Goal: Task Accomplishment & Management: Manage account settings

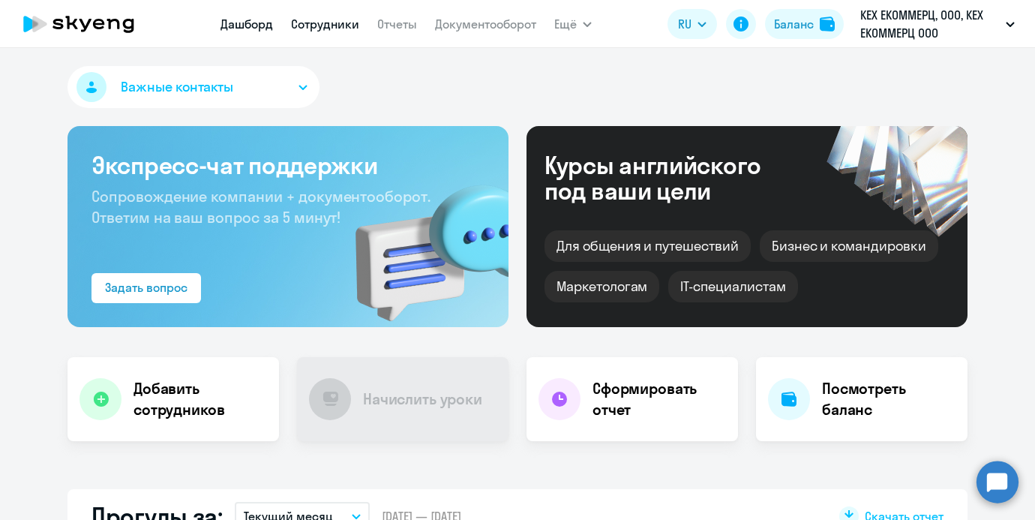
click at [320, 19] on link "Сотрудники" at bounding box center [325, 24] width 68 height 15
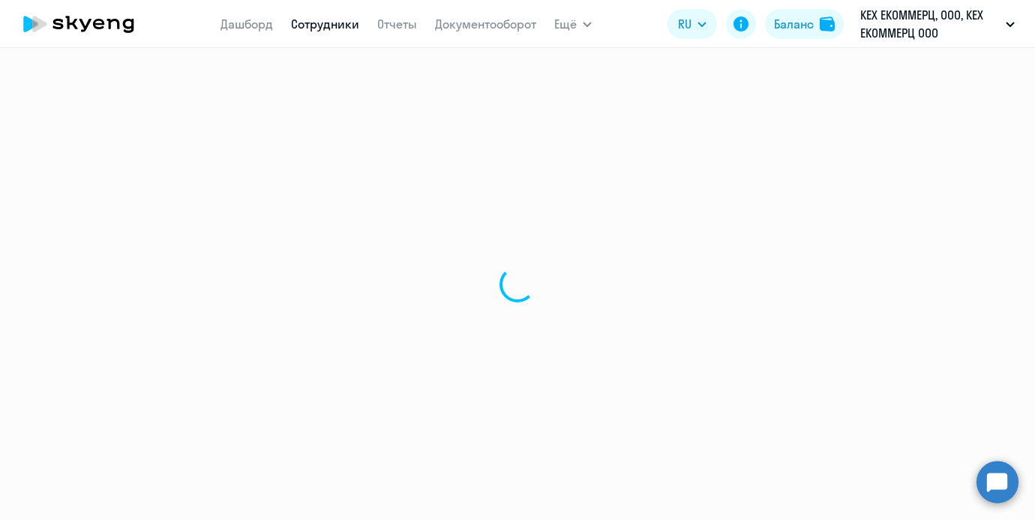
select select "30"
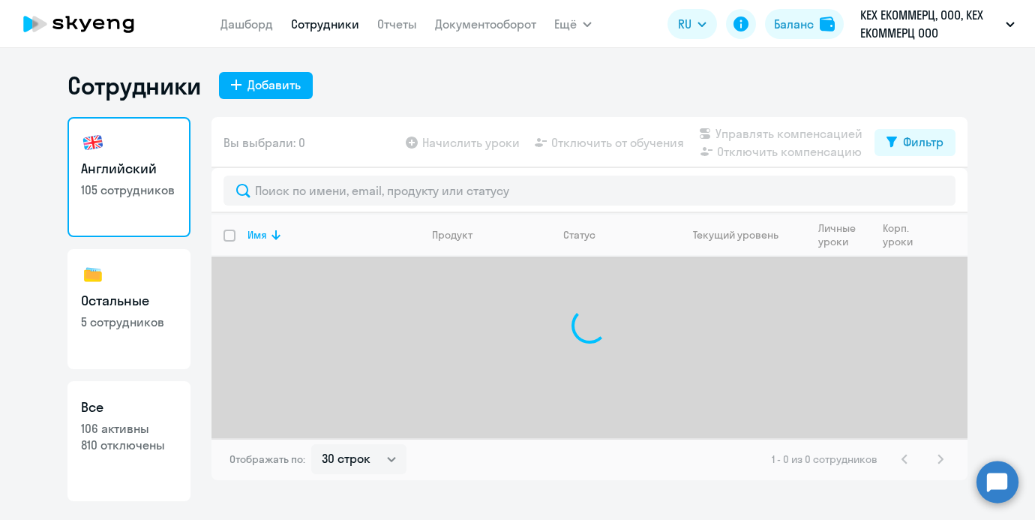
click at [308, 175] on div at bounding box center [590, 190] width 756 height 45
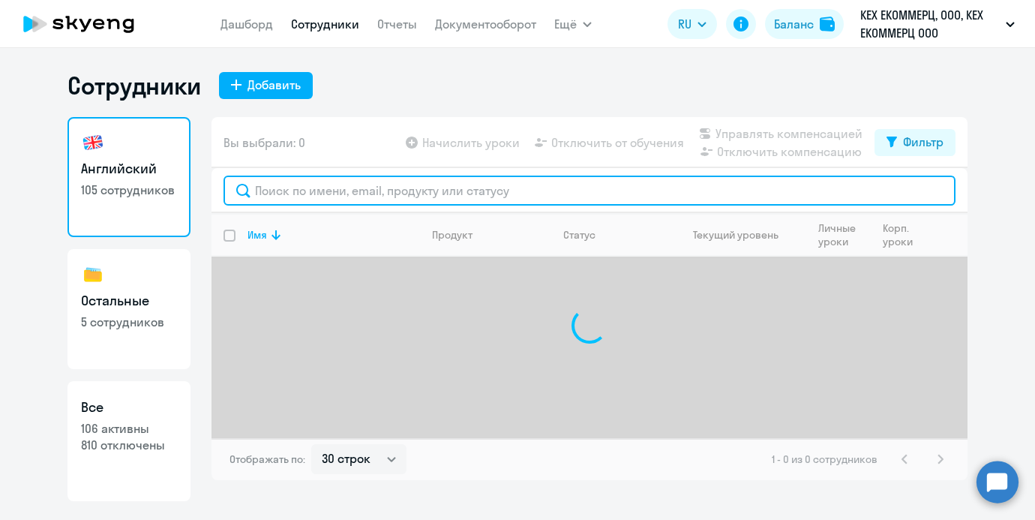
click at [302, 190] on input "text" at bounding box center [590, 191] width 732 height 30
type input "[PERSON_NAME]"
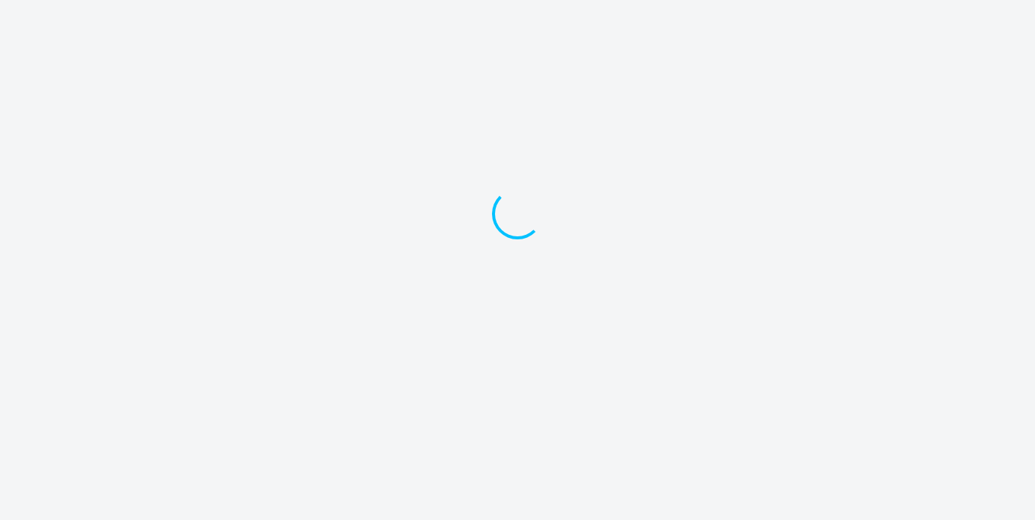
select select "30"
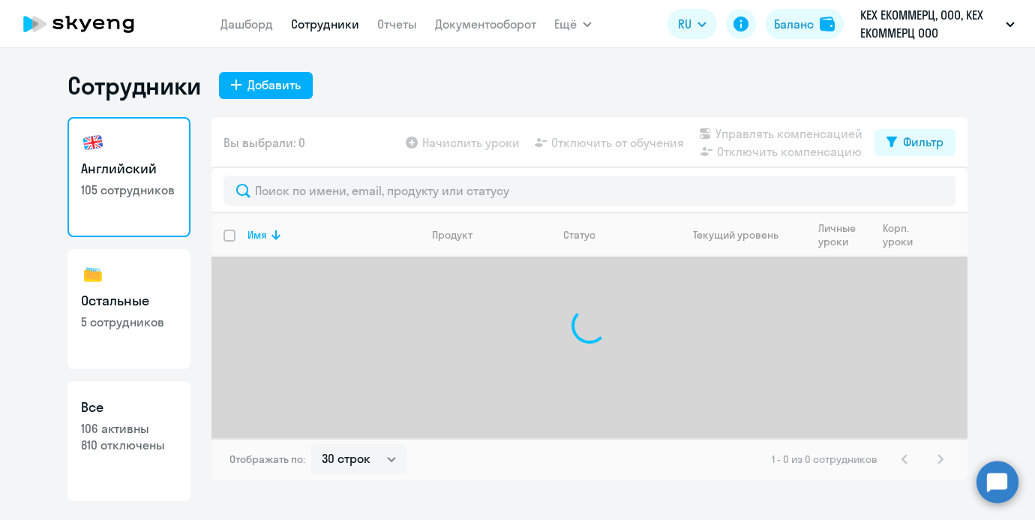
click at [314, 206] on div at bounding box center [590, 190] width 756 height 45
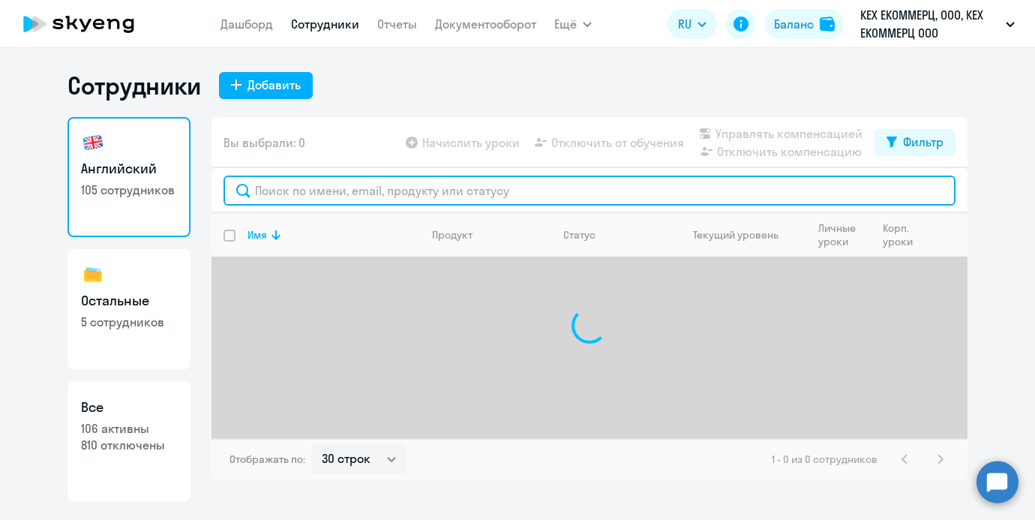
click at [314, 197] on input "text" at bounding box center [590, 191] width 732 height 30
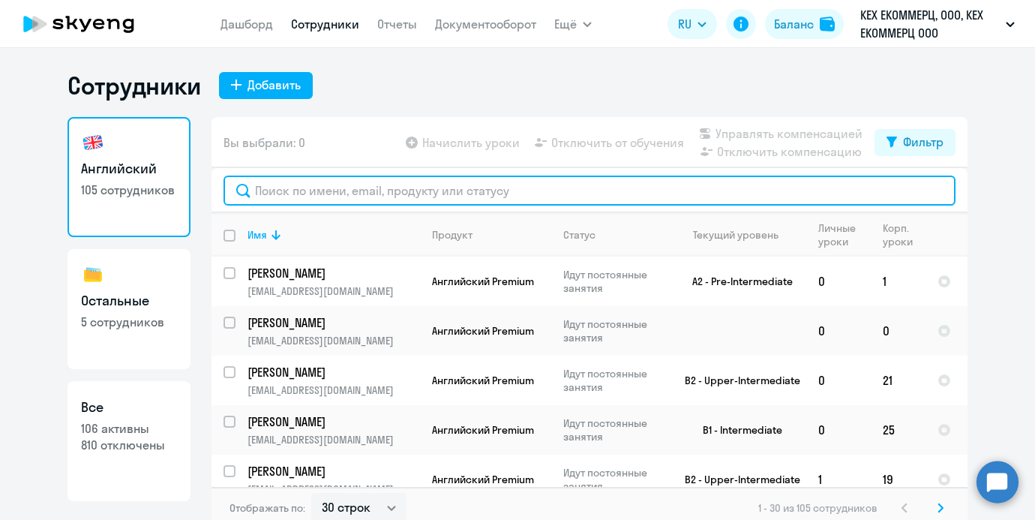
type input "н"
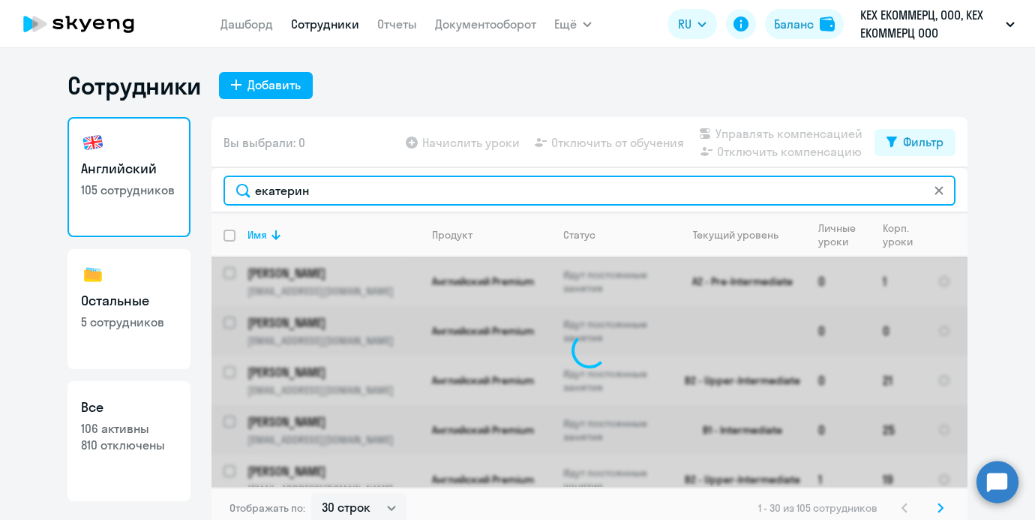
type input "[PERSON_NAME]"
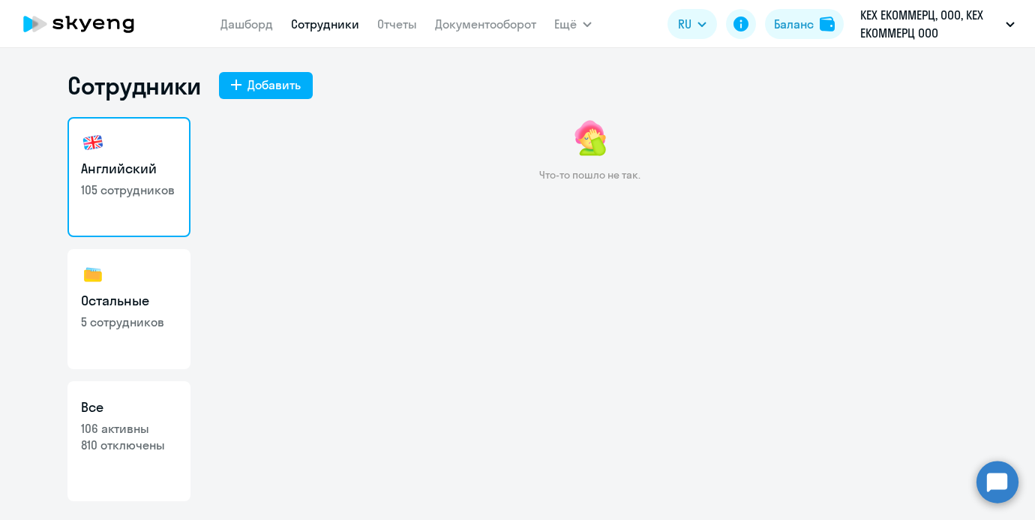
click at [305, 37] on nav "Дашборд Сотрудники Отчеты Документооборот" at bounding box center [379, 24] width 316 height 30
click at [305, 29] on link "Сотрудники" at bounding box center [325, 24] width 68 height 15
